Goal: Transaction & Acquisition: Purchase product/service

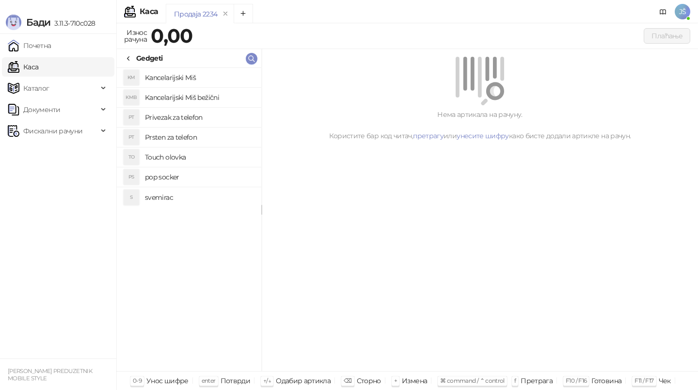
click at [139, 62] on div "Gedgeti" at bounding box center [149, 58] width 27 height 11
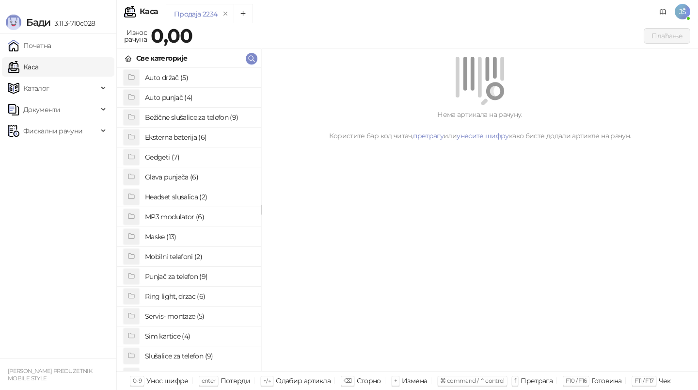
click at [176, 279] on h4 "Punjač za telefon (9)" at bounding box center [199, 277] width 109 height 16
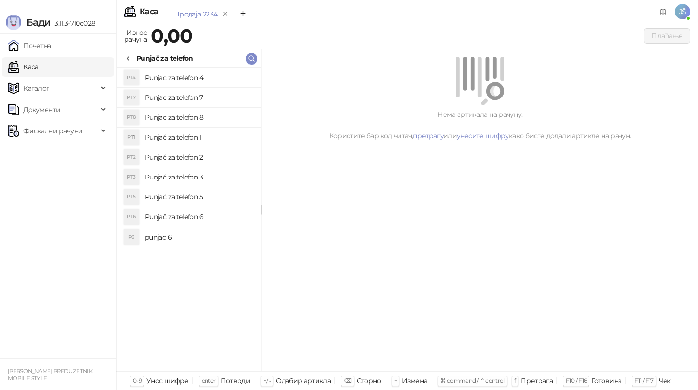
click at [219, 176] on h4 "Punjač za telefon 3" at bounding box center [199, 177] width 109 height 16
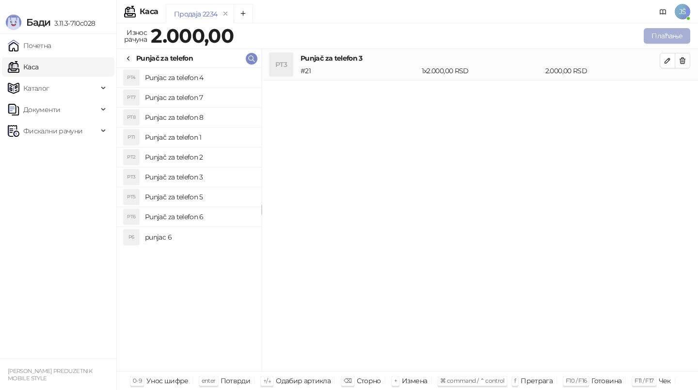
click at [682, 36] on button "Плаћање" at bounding box center [667, 36] width 47 height 16
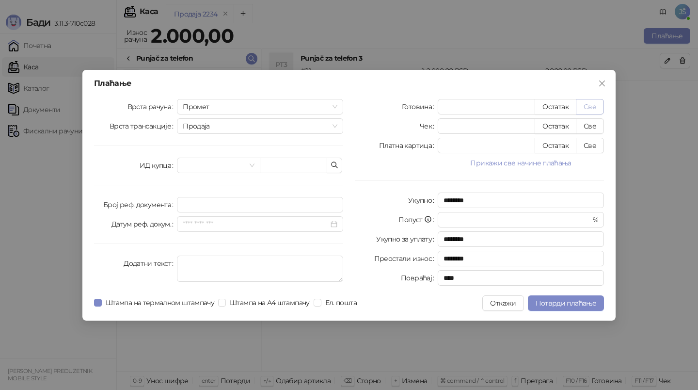
click at [587, 105] on button "Све" at bounding box center [590, 107] width 28 height 16
type input "****"
click at [559, 299] on span "Потврди плаћање" at bounding box center [566, 303] width 61 height 9
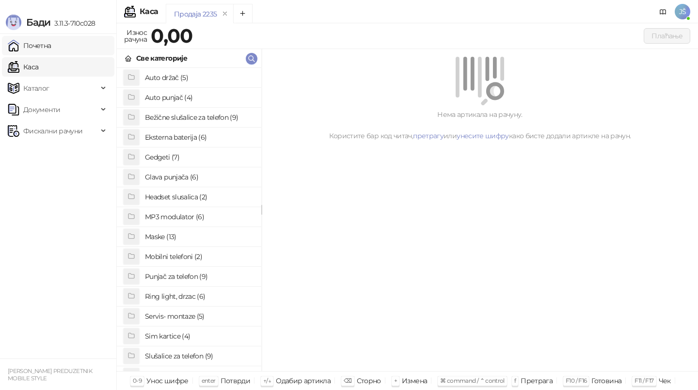
click at [51, 47] on link "Почетна" at bounding box center [30, 45] width 44 height 19
